Goal: Contribute content

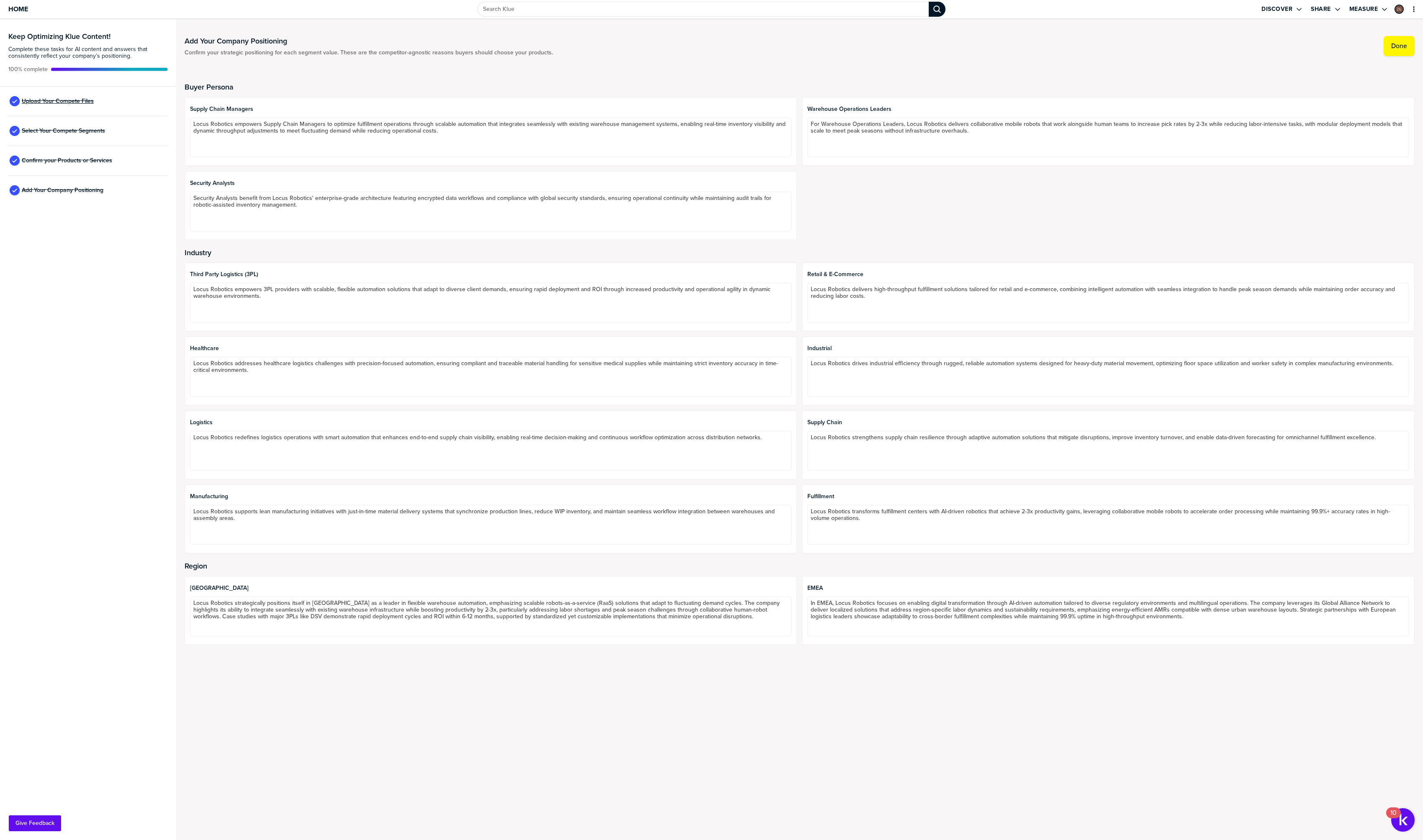
click at [52, 101] on span "Upload Your Compete Files" at bounding box center [57, 101] width 72 height 7
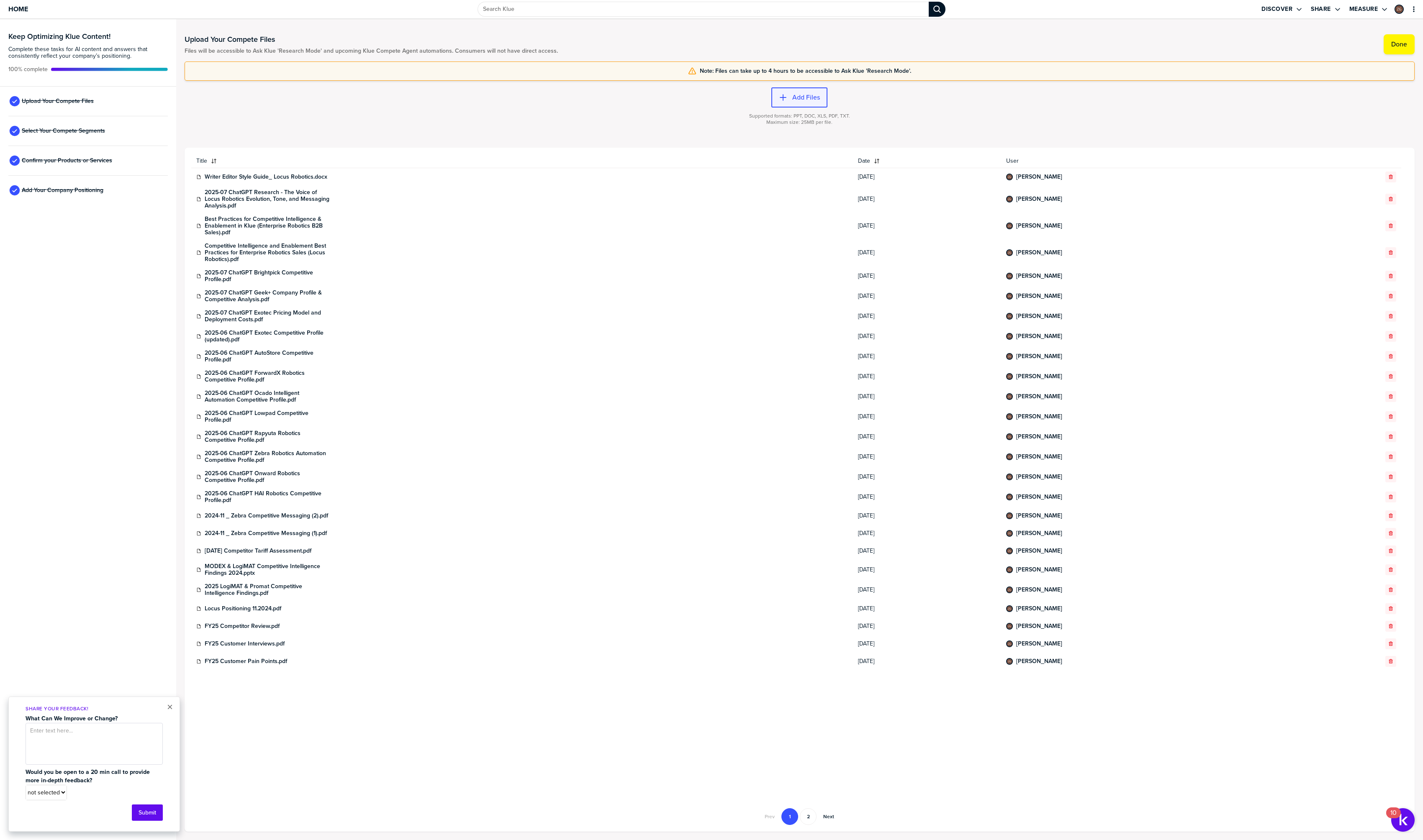
click at [802, 101] on label "Add Files" at bounding box center [806, 97] width 28 height 8
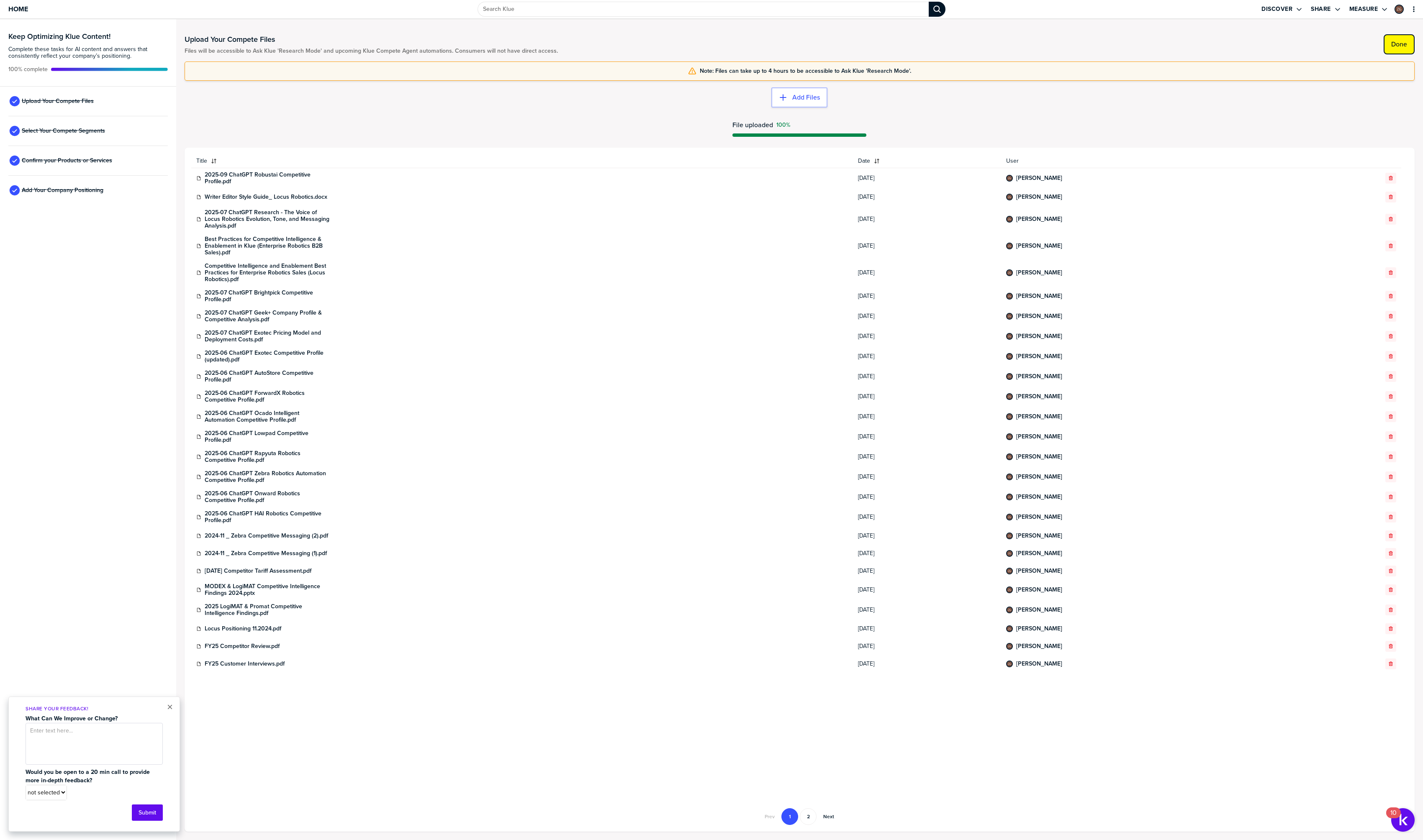
click at [1408, 49] on button "Done" at bounding box center [1399, 44] width 31 height 20
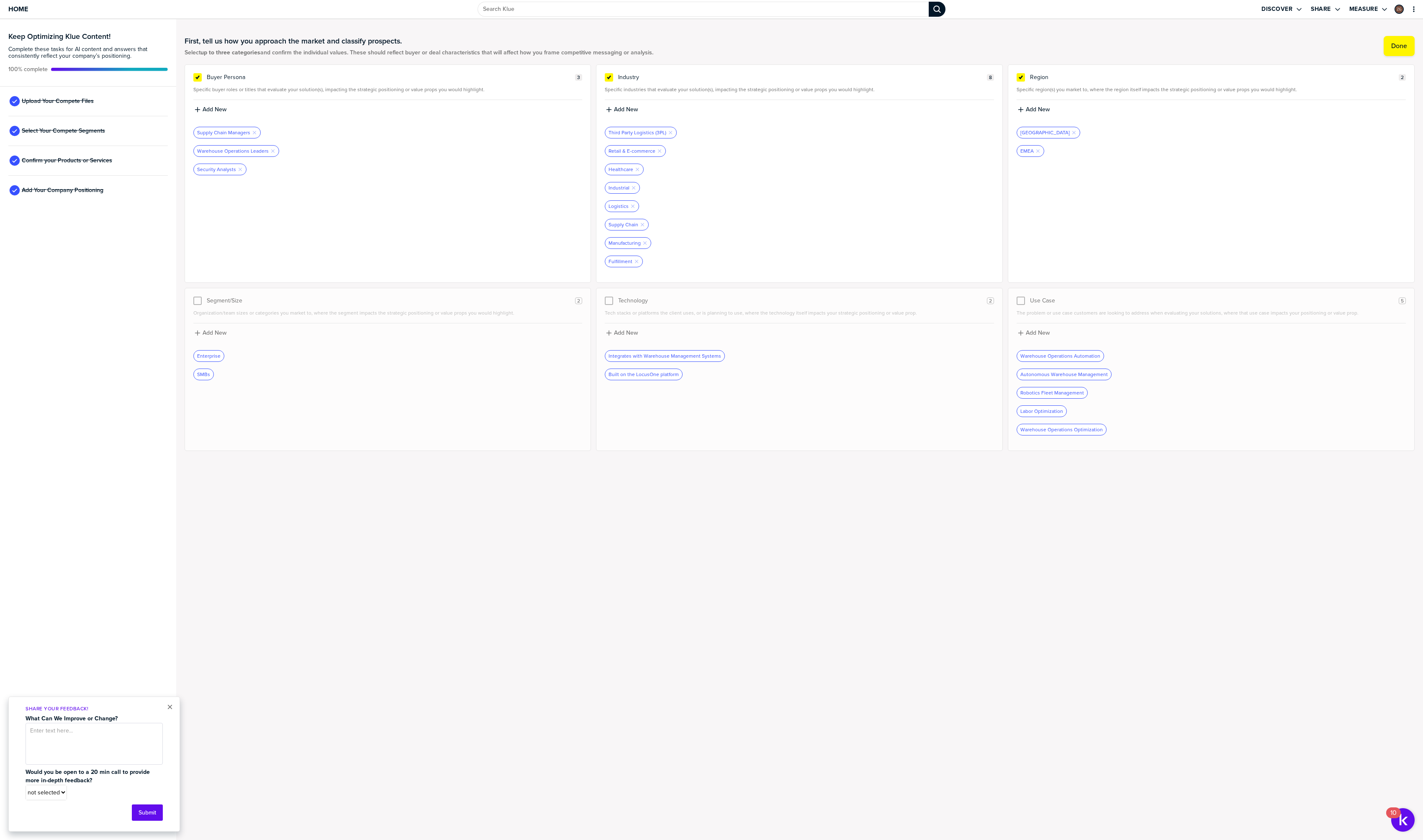
click at [205, 375] on div "SMBs" at bounding box center [204, 374] width 20 height 11
click at [197, 299] on div at bounding box center [197, 300] width 8 height 8
click at [702, 466] on div "First, tell us how you approach the market and classify prospects. Select up to…" at bounding box center [799, 439] width 1247 height 840
click at [719, 59] on div "First, tell us how you approach the market and classify prospects. Select up to…" at bounding box center [799, 46] width 1230 height 37
click at [716, 58] on div "First, tell us how you approach the market and classify prospects. Select up to…" at bounding box center [799, 46] width 1230 height 37
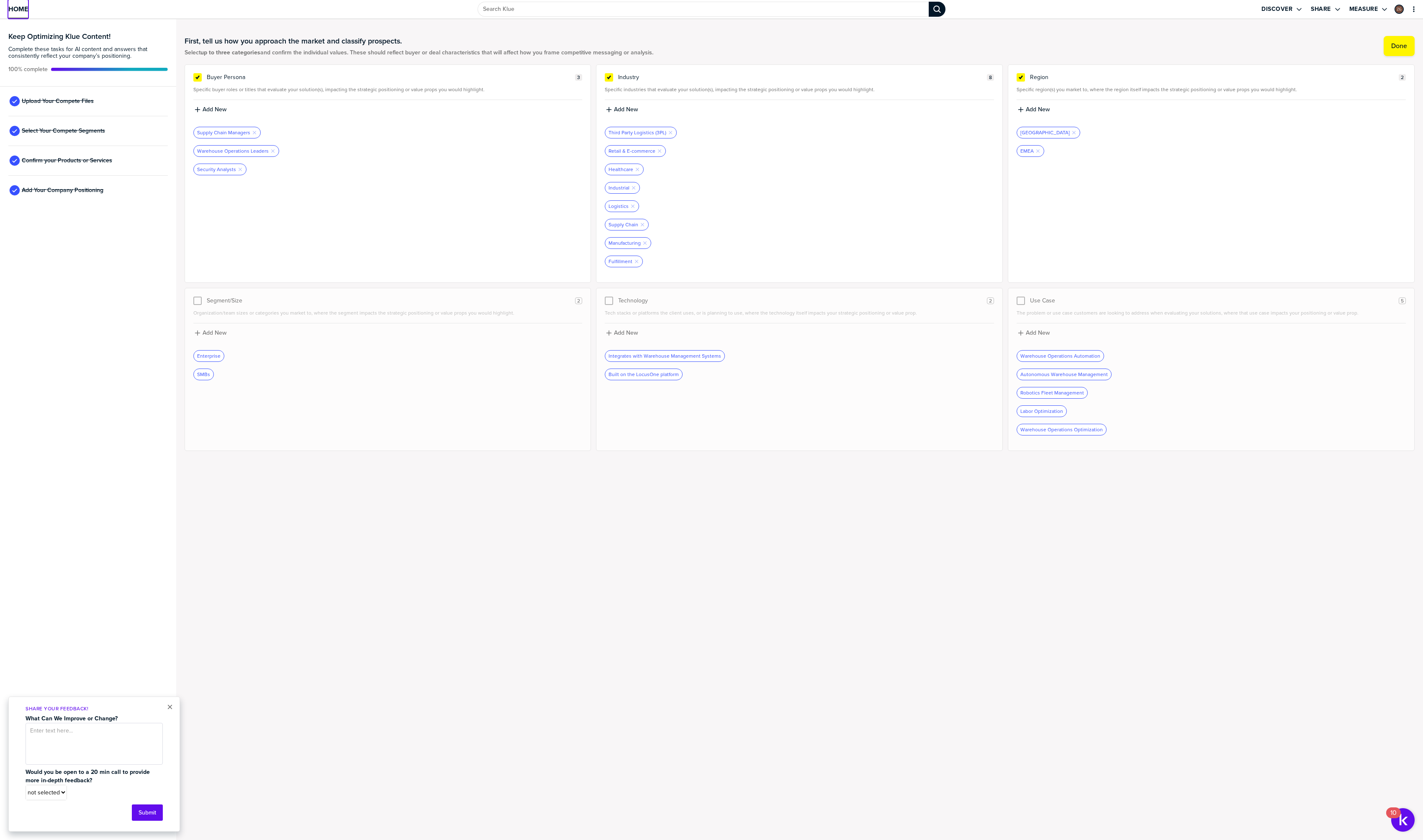
click at [15, 10] on span "Home" at bounding box center [18, 9] width 20 height 7
